Goal: Find specific page/section: Find specific page/section

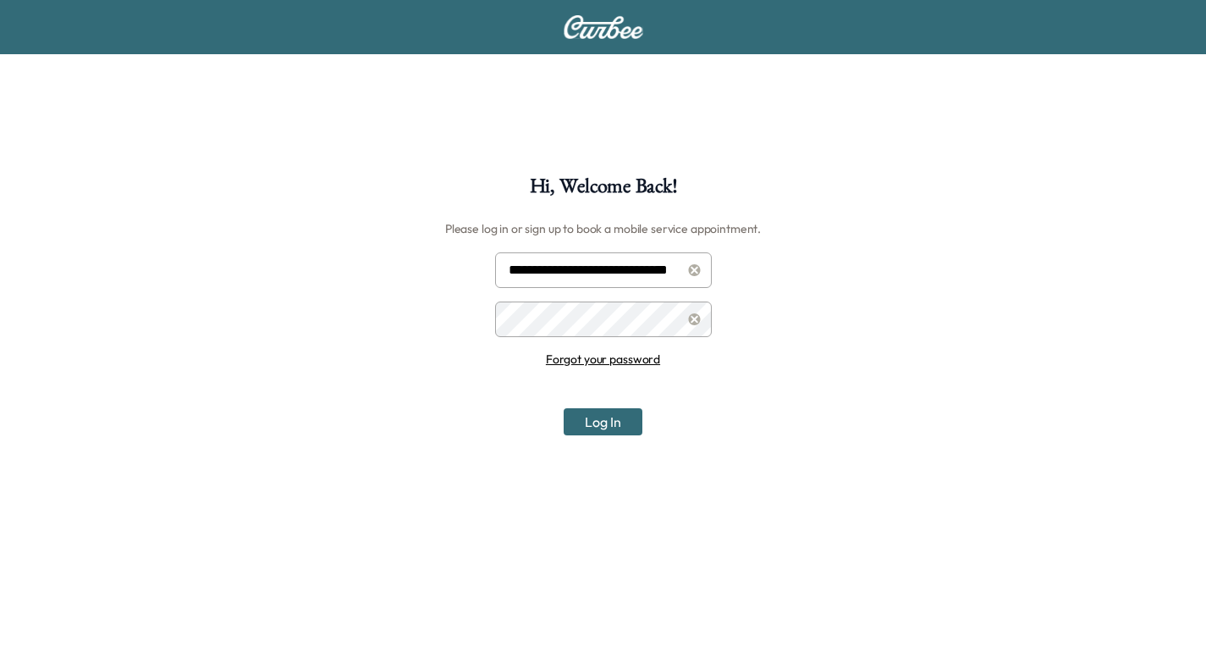
click at [564, 277] on input "**********" at bounding box center [603, 270] width 217 height 36
type input "**********"
click at [609, 424] on button "Log In" at bounding box center [603, 421] width 79 height 27
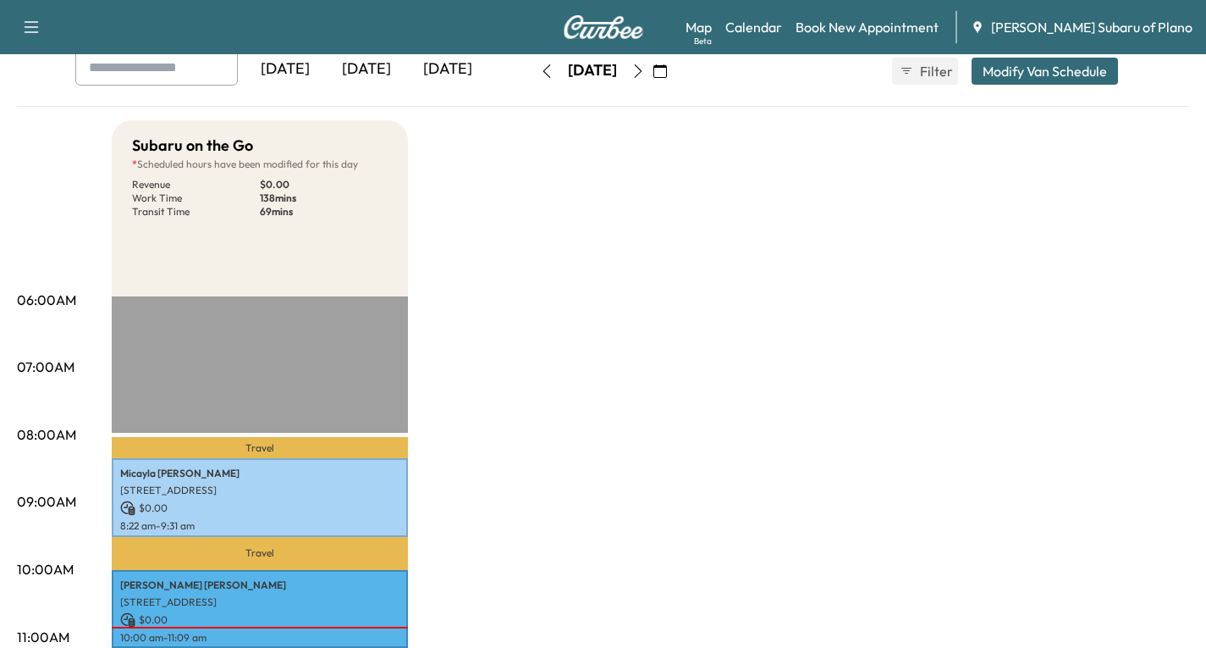
scroll to position [85, 0]
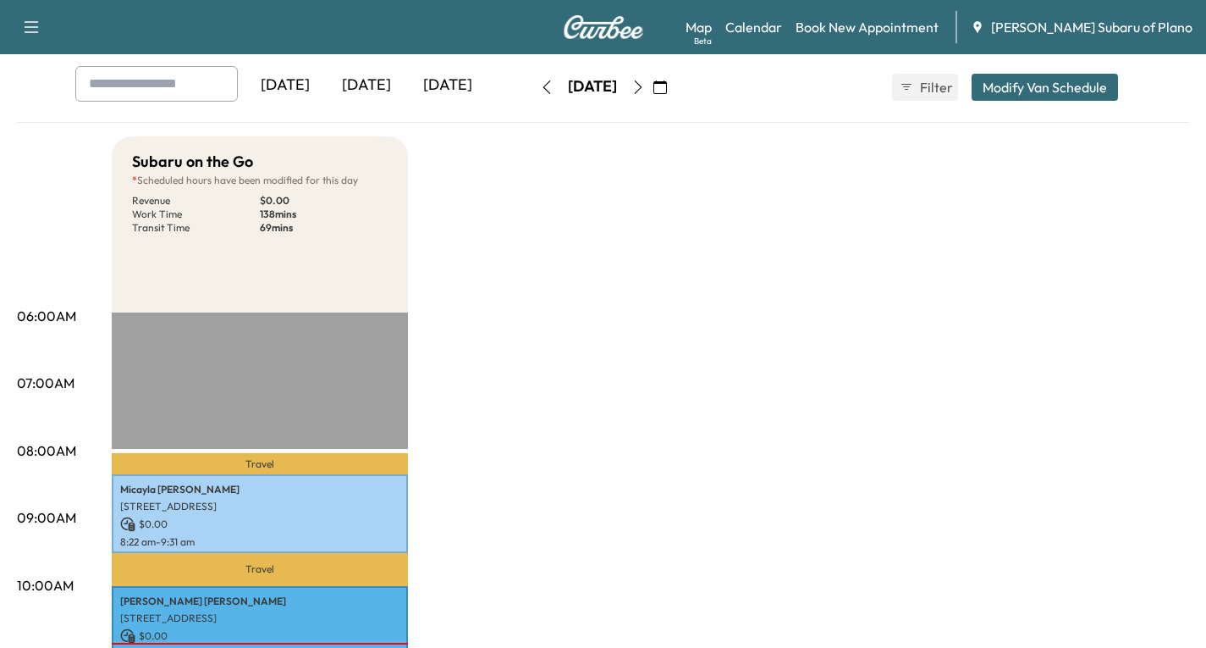
click at [540, 86] on icon "button" at bounding box center [547, 87] width 14 height 14
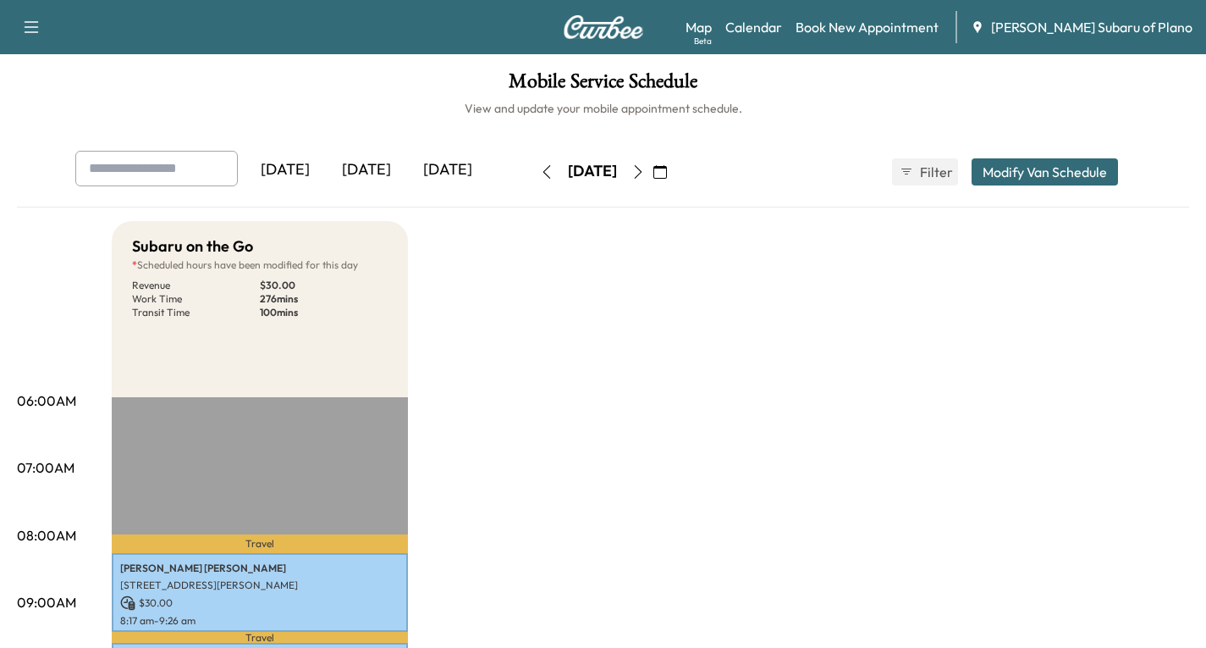
click at [645, 175] on icon "button" at bounding box center [639, 172] width 14 height 14
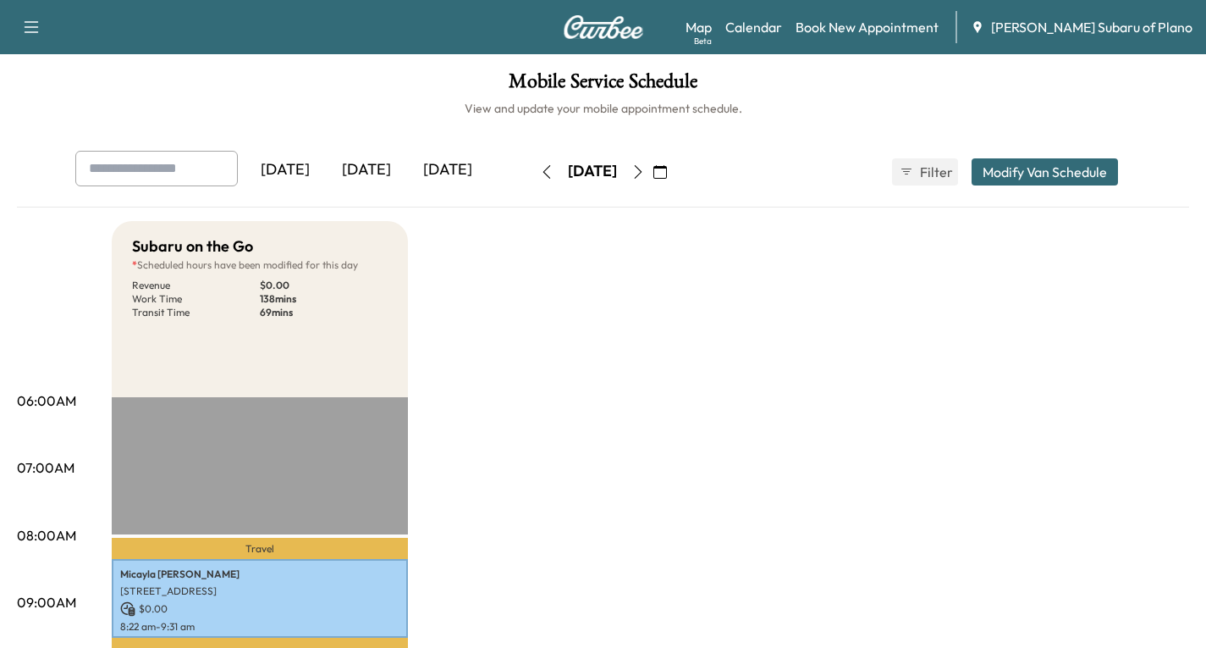
click at [642, 175] on icon "button" at bounding box center [638, 172] width 8 height 14
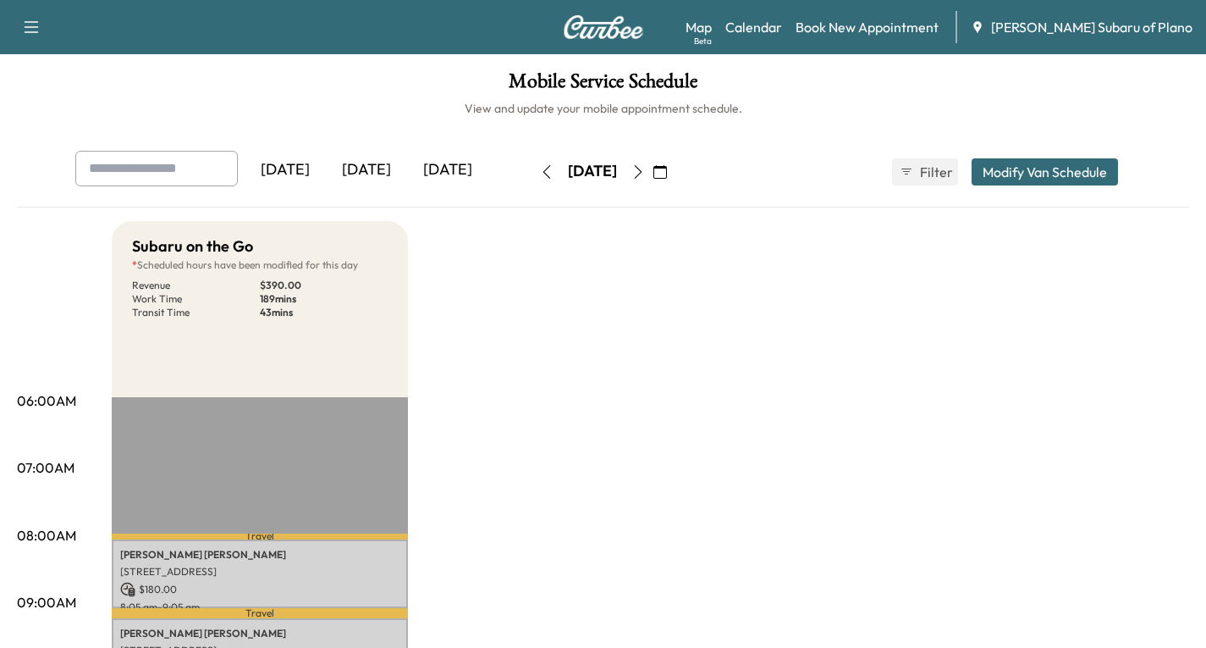
click at [645, 177] on icon "button" at bounding box center [639, 172] width 14 height 14
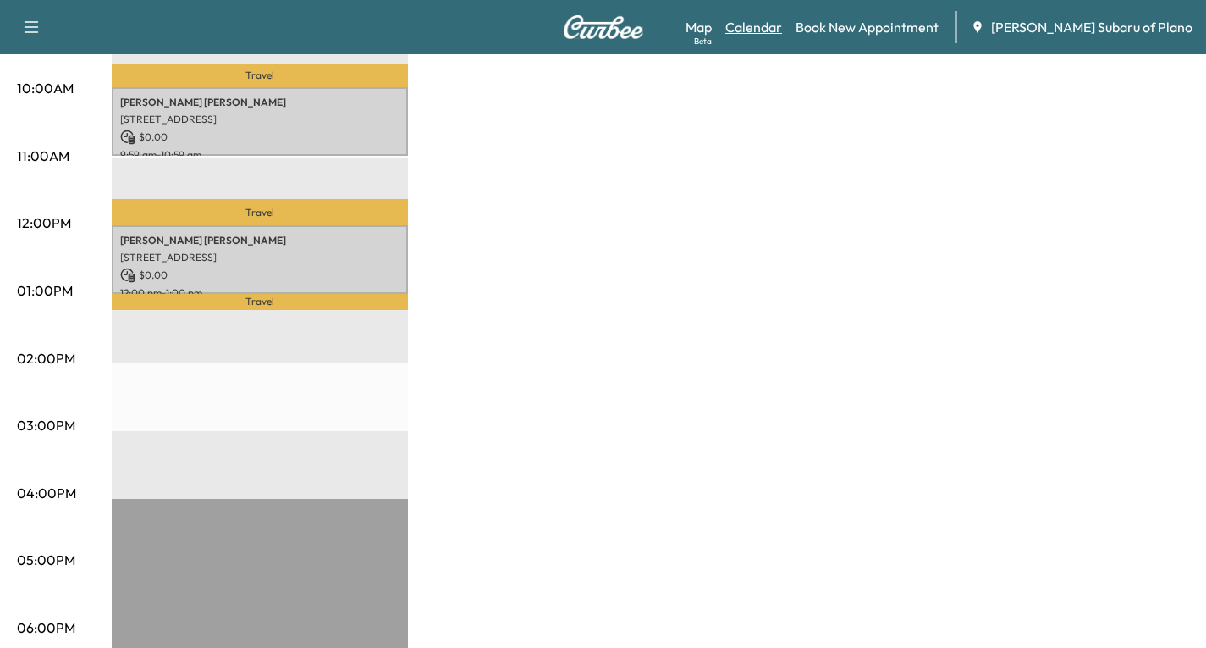
scroll to position [254, 0]
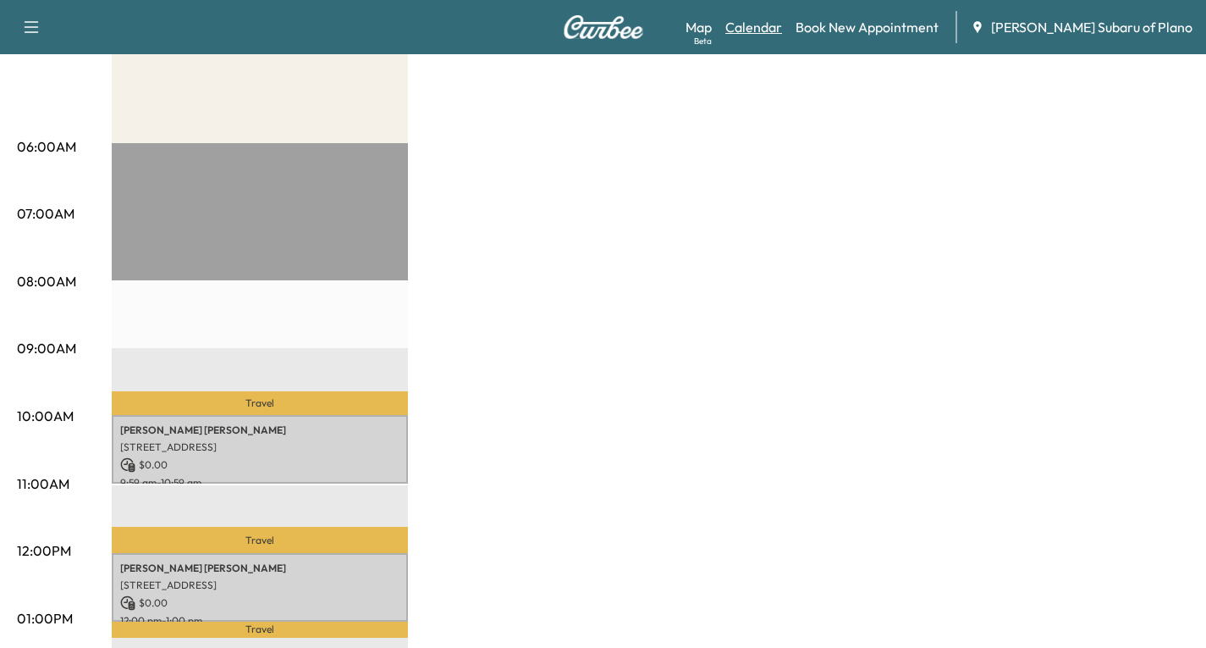
click at [782, 27] on link "Calendar" at bounding box center [754, 27] width 57 height 20
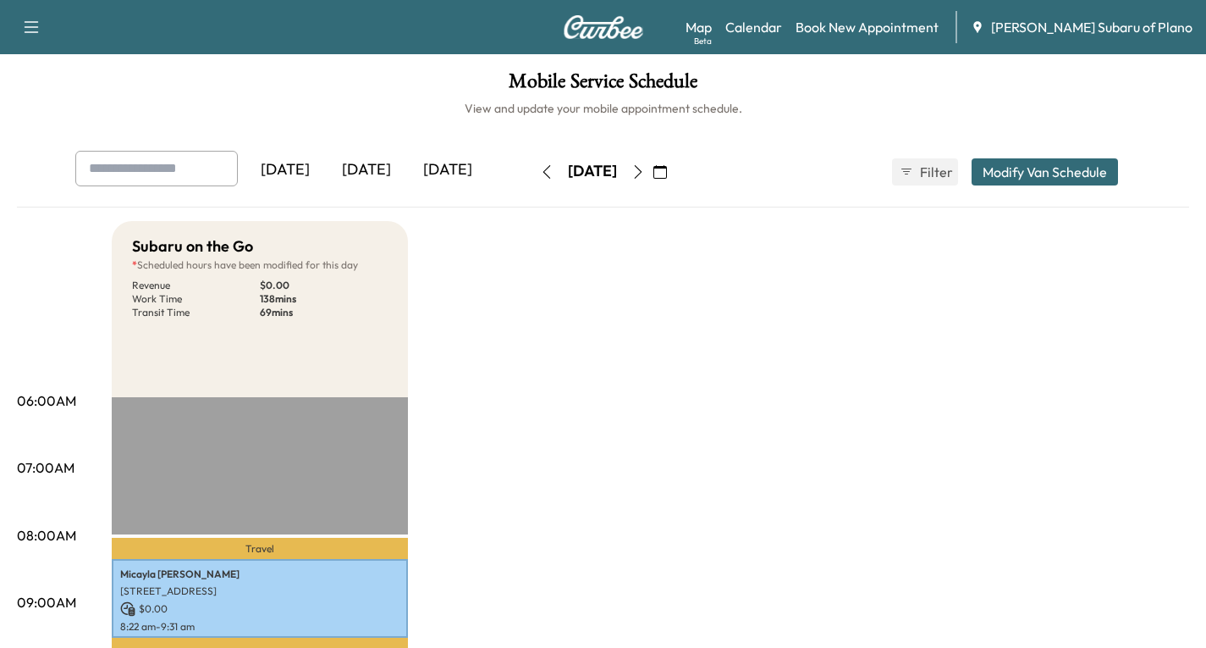
click at [667, 173] on icon "button" at bounding box center [661, 172] width 14 height 14
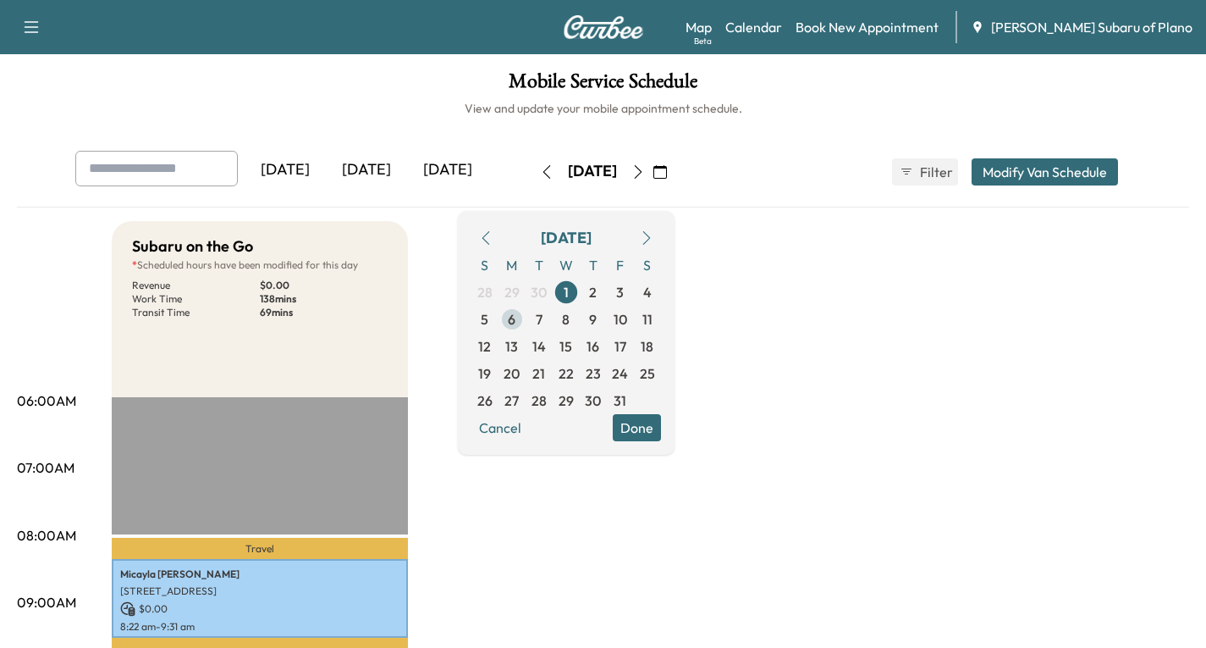
click at [516, 326] on span "6" at bounding box center [512, 319] width 8 height 20
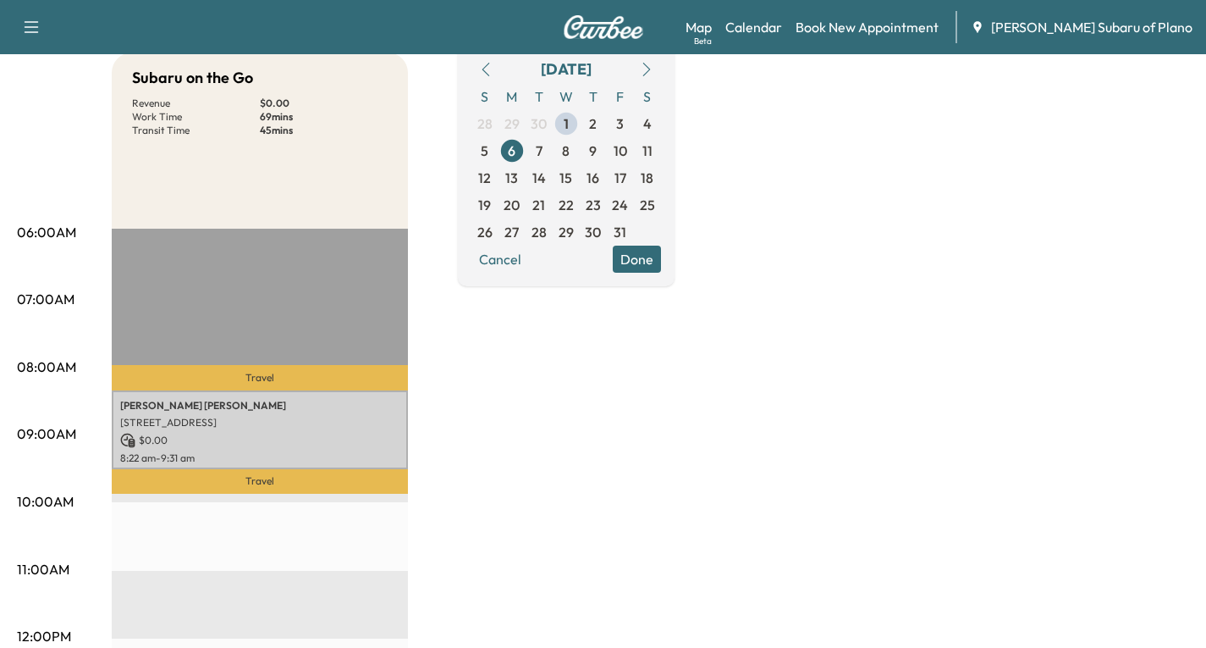
scroll to position [169, 0]
click at [543, 154] on span "7" at bounding box center [539, 150] width 7 height 20
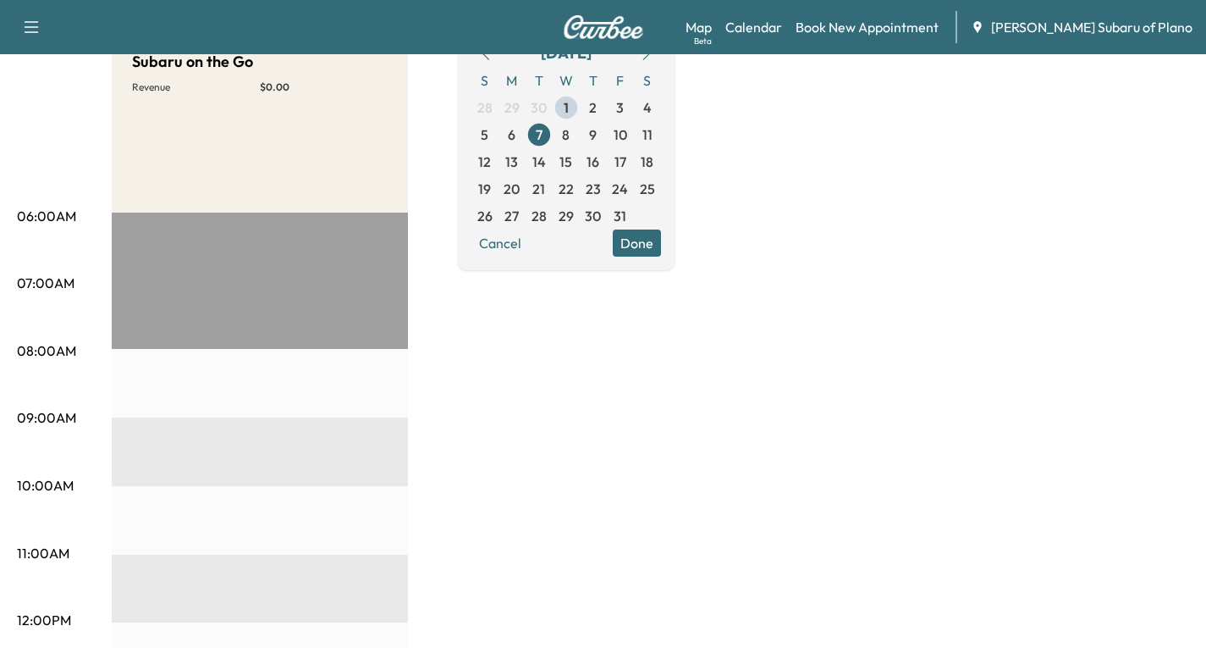
scroll to position [85, 0]
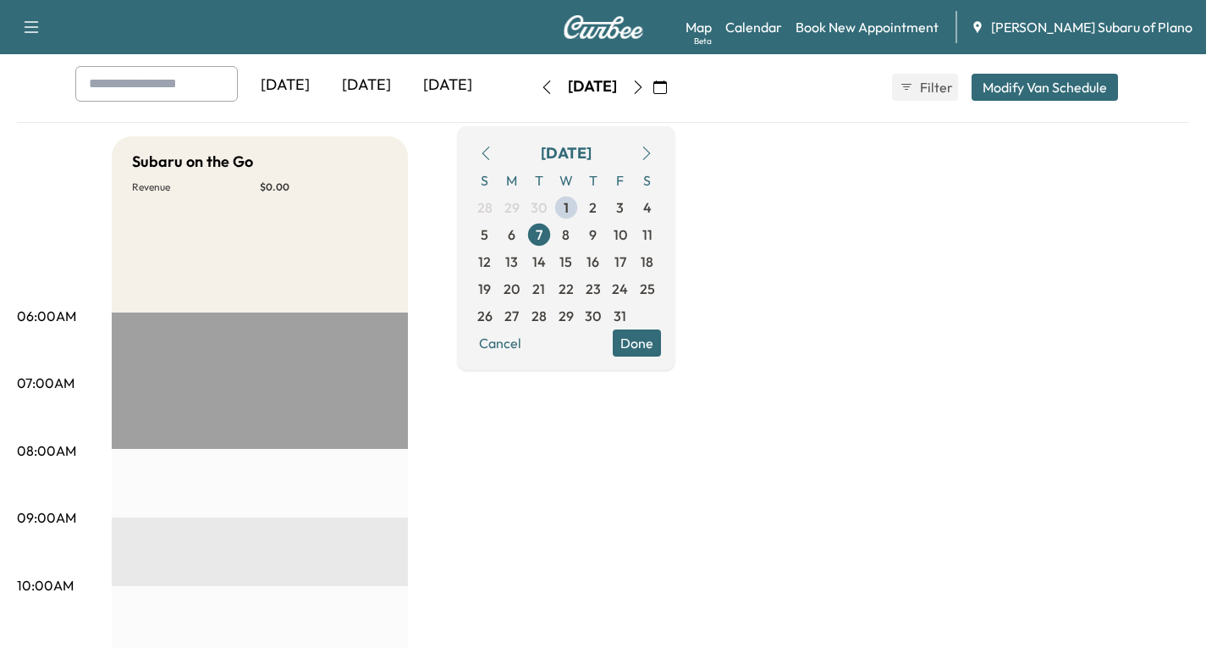
click at [570, 232] on span "8" at bounding box center [566, 234] width 8 height 20
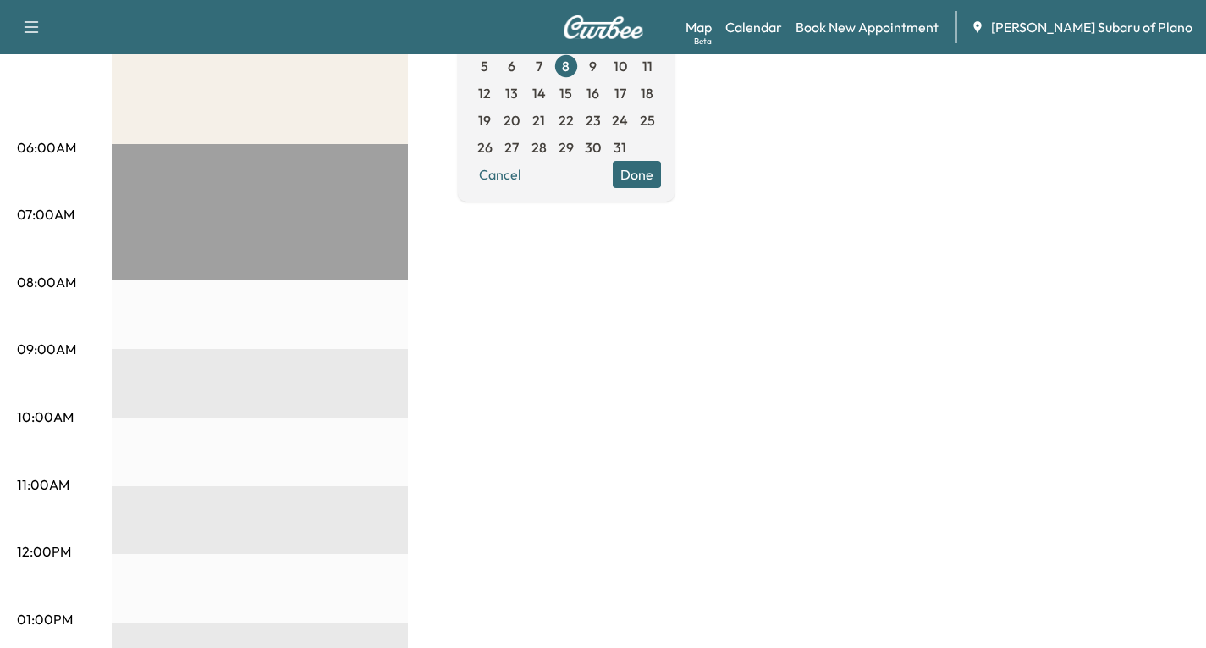
scroll to position [254, 0]
click at [518, 87] on span "13" at bounding box center [511, 92] width 13 height 20
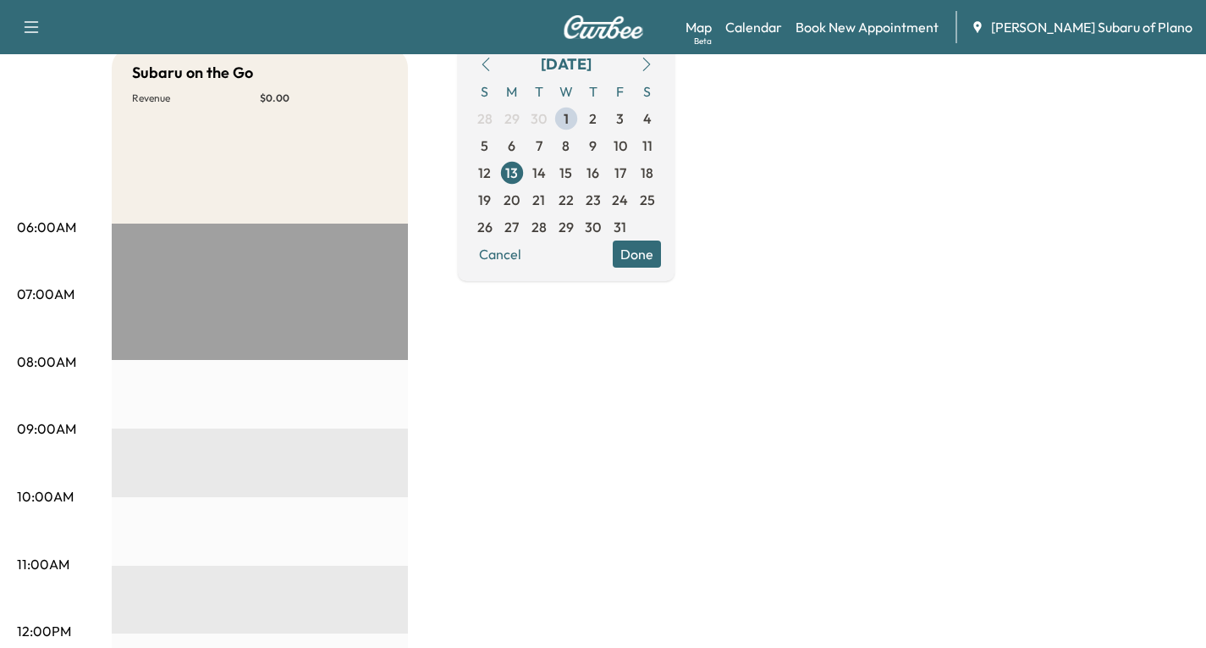
scroll to position [169, 0]
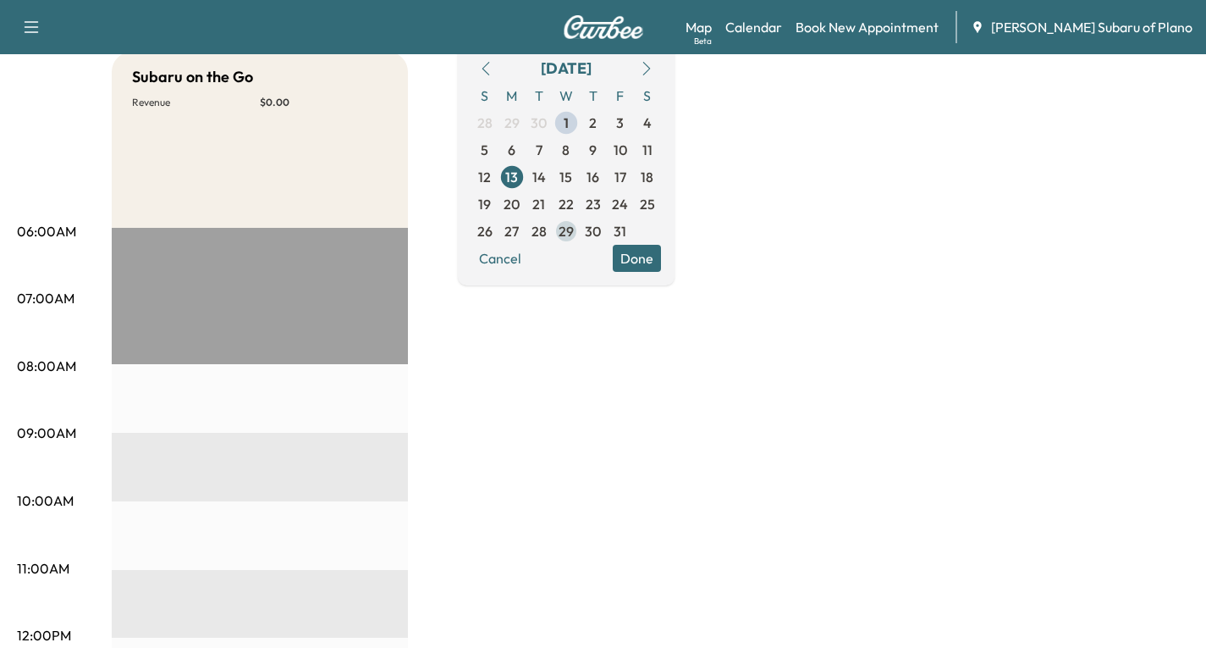
click at [574, 231] on span "29" at bounding box center [566, 231] width 15 height 20
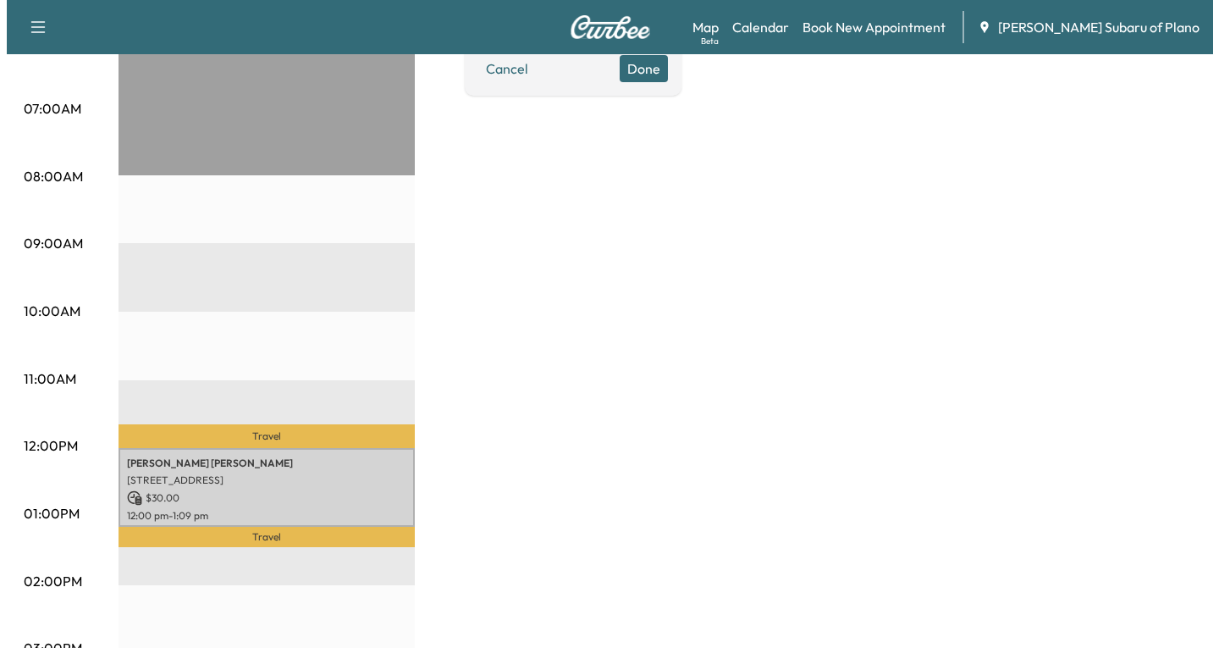
scroll to position [423, 0]
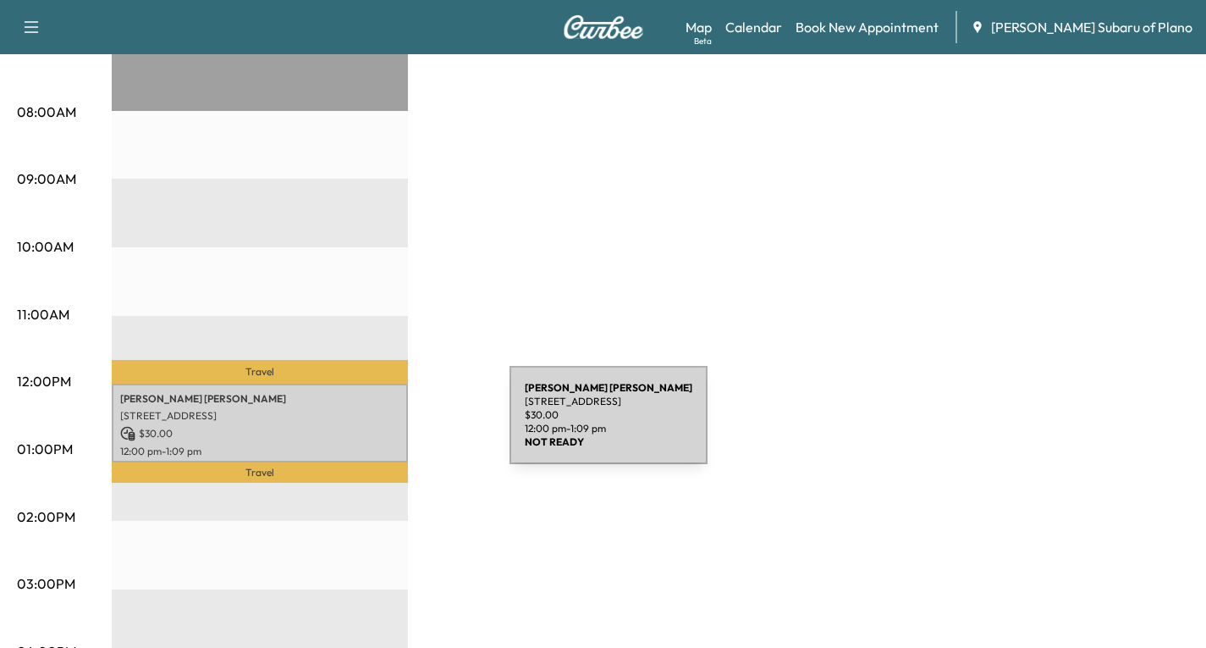
click at [383, 426] on p "$ 30.00" at bounding box center [259, 433] width 279 height 15
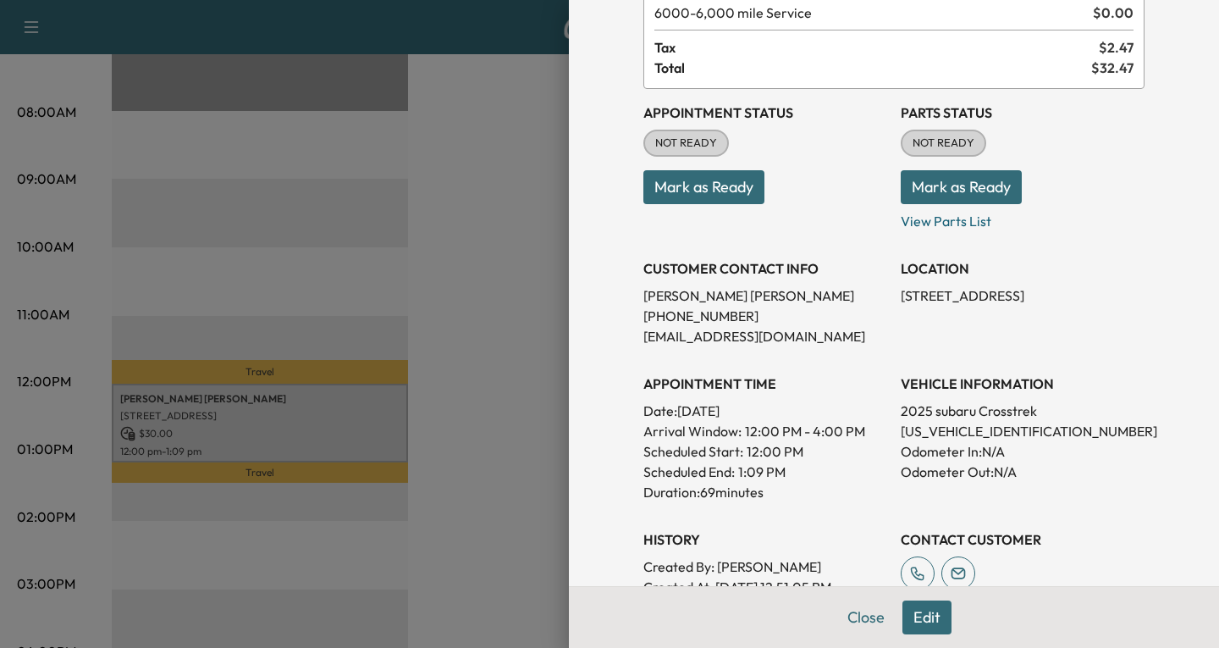
scroll to position [0, 0]
